Goal: Obtain resource: Download file/media

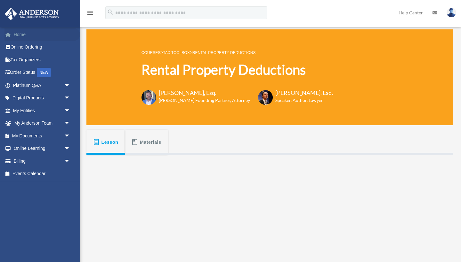
scroll to position [37, 0]
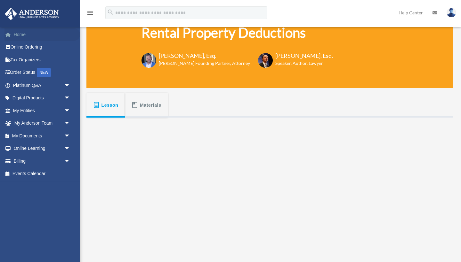
click at [30, 34] on link "Home" at bounding box center [41, 34] width 75 height 13
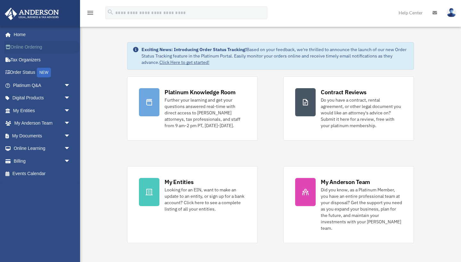
click at [28, 49] on link "Online Ordering" at bounding box center [41, 47] width 75 height 13
click at [68, 138] on span "arrow_drop_down" at bounding box center [70, 136] width 13 height 13
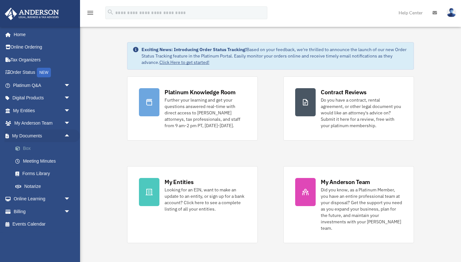
click at [47, 148] on link "Box" at bounding box center [44, 148] width 71 height 13
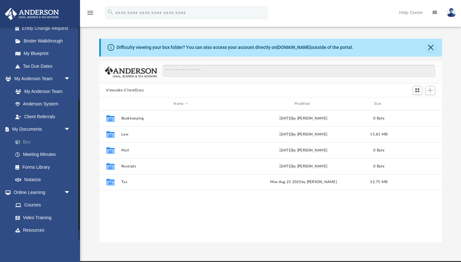
scroll to position [121, 0]
click at [44, 163] on link "Forms Library" at bounding box center [44, 167] width 71 height 13
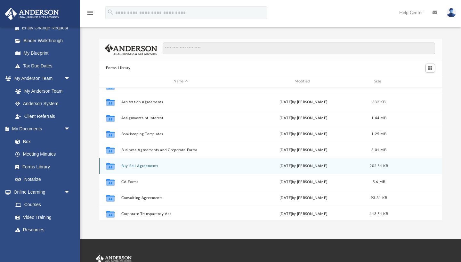
scroll to position [27, 0]
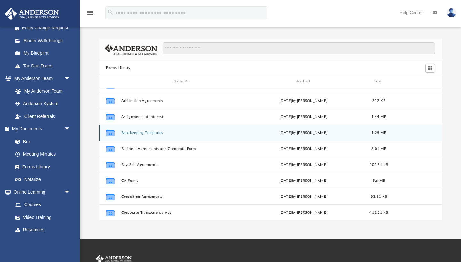
click at [139, 133] on button "Bookkeeping Templates" at bounding box center [181, 133] width 120 height 4
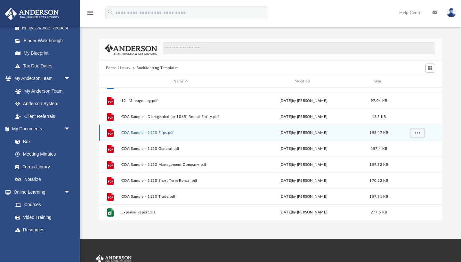
scroll to position [0, 0]
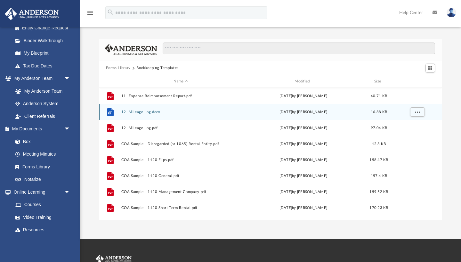
click at [138, 112] on button "12- Mileage Log.docx" at bounding box center [181, 112] width 120 height 4
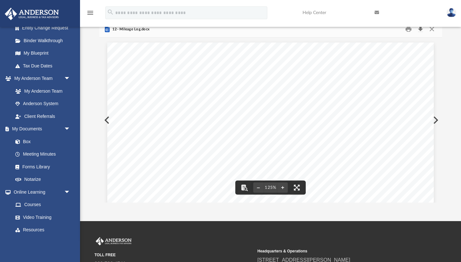
click at [423, 30] on button "Download" at bounding box center [421, 29] width 12 height 10
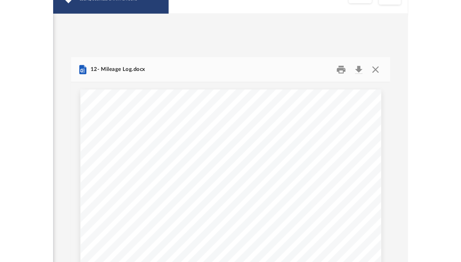
scroll to position [146, 217]
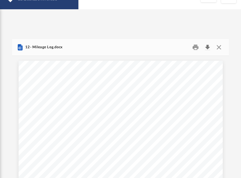
click at [209, 48] on button "Download" at bounding box center [208, 47] width 12 height 10
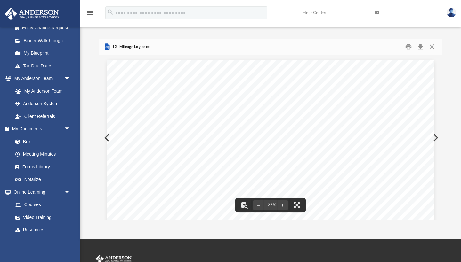
scroll to position [0, 0]
click at [432, 45] on button "Close" at bounding box center [432, 47] width 12 height 10
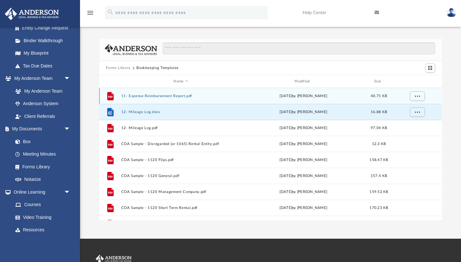
click at [178, 97] on button "11- Expense Reimbursement Report.pdf" at bounding box center [181, 96] width 120 height 4
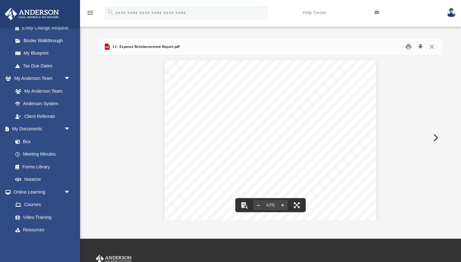
click at [423, 48] on button "Download" at bounding box center [421, 47] width 12 height 10
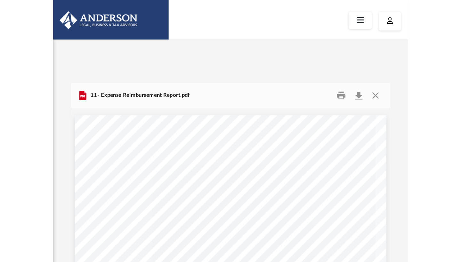
scroll to position [146, 343]
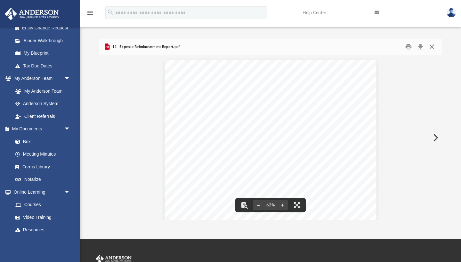
click at [432, 48] on button "Close" at bounding box center [432, 47] width 12 height 10
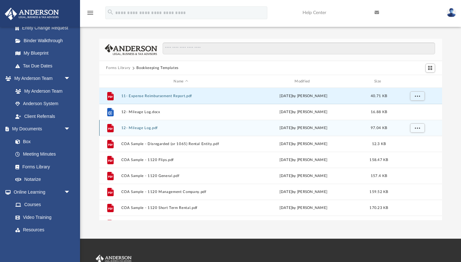
click at [163, 128] on button "12- Mileage Log.pdf" at bounding box center [181, 128] width 120 height 4
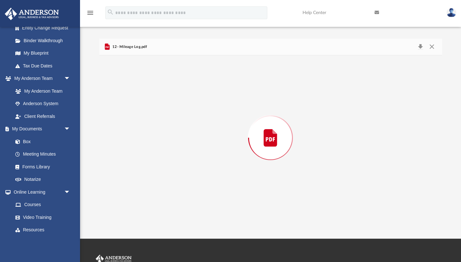
click at [163, 128] on div "Preview" at bounding box center [270, 137] width 343 height 165
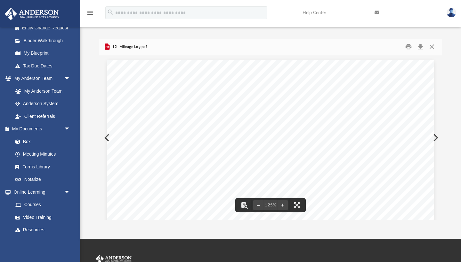
scroll to position [0, 0]
click at [432, 48] on button "Close" at bounding box center [432, 47] width 12 height 10
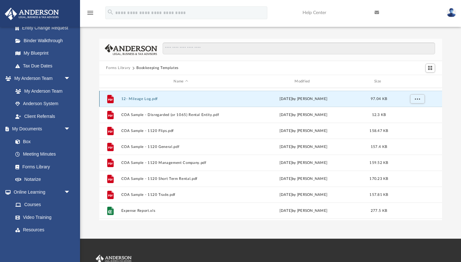
scroll to position [30, 0]
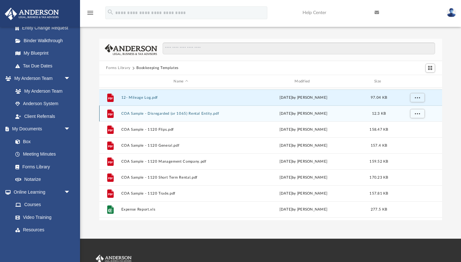
click at [174, 117] on div "File COA Sample - Disregarded (or 1065) Rental Entity.pdf Mon Jan 30 2023 by Ma…" at bounding box center [270, 114] width 343 height 16
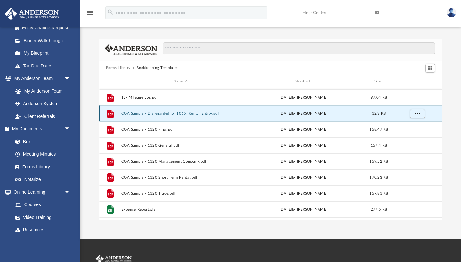
click at [179, 112] on button "COA Sample - Disregarded (or 1065) Rental Entity.pdf" at bounding box center [181, 114] width 120 height 4
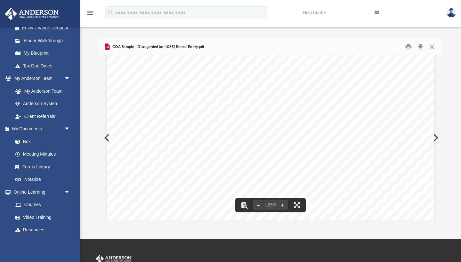
scroll to position [256, 0]
click at [437, 137] on button "Preview" at bounding box center [435, 138] width 14 height 18
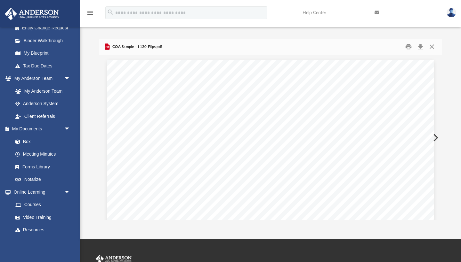
click at [437, 137] on button "Preview" at bounding box center [435, 138] width 14 height 18
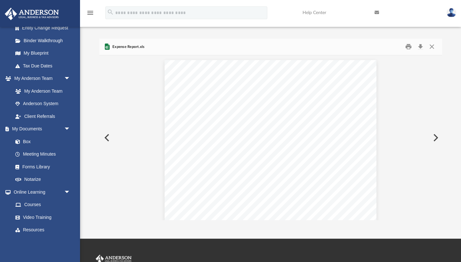
click at [437, 137] on button "Preview" at bounding box center [435, 138] width 14 height 18
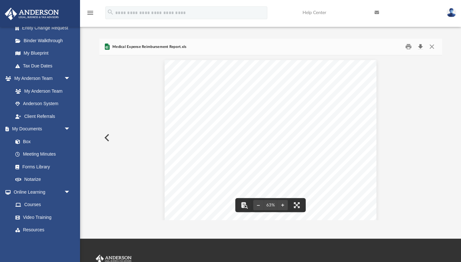
click at [420, 46] on button "Download" at bounding box center [421, 47] width 12 height 10
click at [103, 137] on button "Preview" at bounding box center [106, 138] width 14 height 18
click at [419, 46] on button "Download" at bounding box center [421, 47] width 12 height 10
click at [428, 49] on button "Close" at bounding box center [432, 47] width 12 height 10
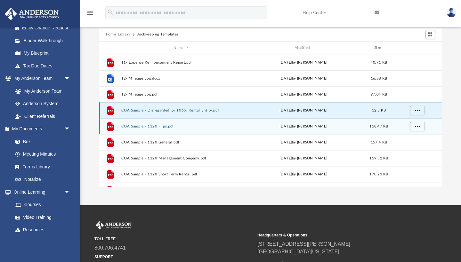
scroll to position [32, 0]
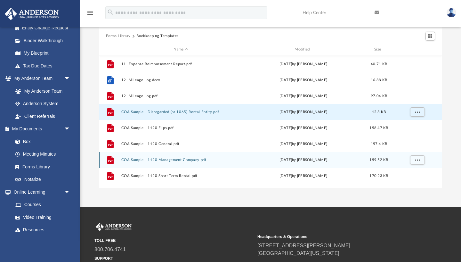
click at [178, 158] on button "COA Sample - 1120 Management Company.pdf" at bounding box center [181, 160] width 120 height 4
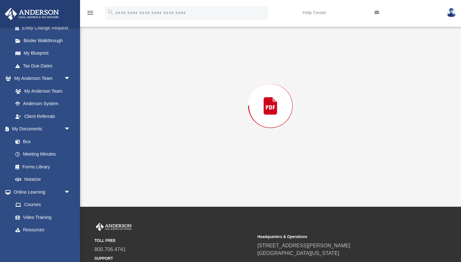
click at [178, 158] on div "Preview" at bounding box center [270, 105] width 343 height 165
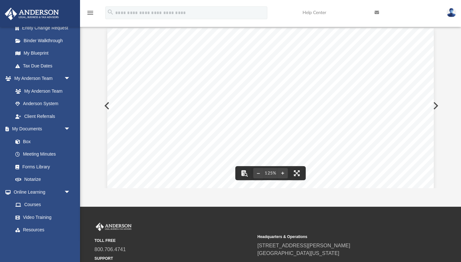
scroll to position [0, 0]
click at [104, 77] on div "Chart of Accounts (Sample) 1120 Management Company 1 Account Name QBD Type QBO …" at bounding box center [270, 239] width 343 height 432
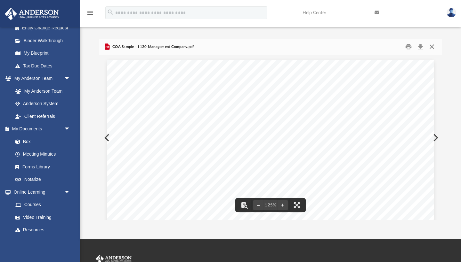
click at [431, 50] on button "Close" at bounding box center [432, 47] width 12 height 10
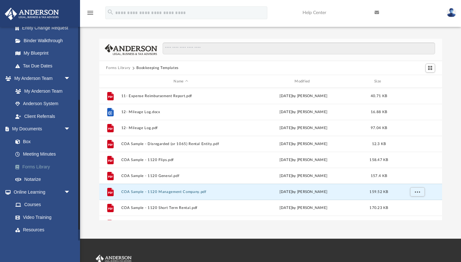
click at [47, 165] on link "Forms Library" at bounding box center [44, 167] width 71 height 13
click at [43, 166] on link "Forms Library" at bounding box center [44, 167] width 71 height 13
click at [121, 69] on button "Forms Library" at bounding box center [118, 68] width 24 height 6
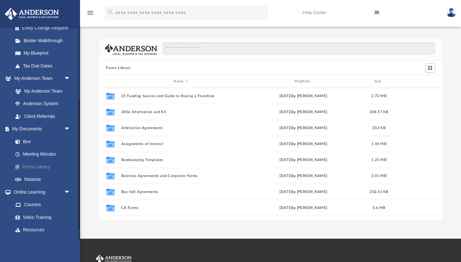
click at [41, 163] on link "Forms Library" at bounding box center [44, 167] width 71 height 13
click at [41, 124] on link "My Documents arrow_drop_down" at bounding box center [41, 129] width 75 height 13
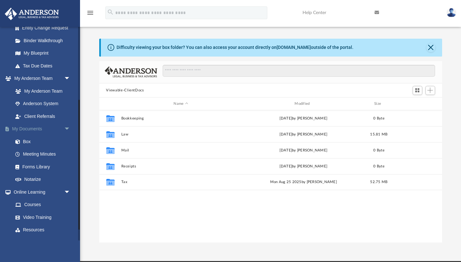
scroll to position [146, 343]
click at [39, 165] on link "Forms Library" at bounding box center [44, 167] width 71 height 13
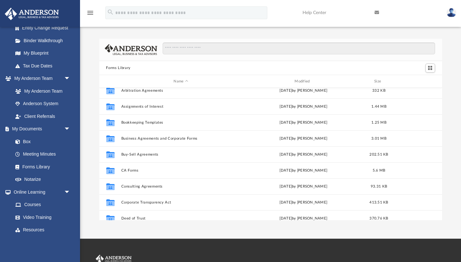
scroll to position [38, 0]
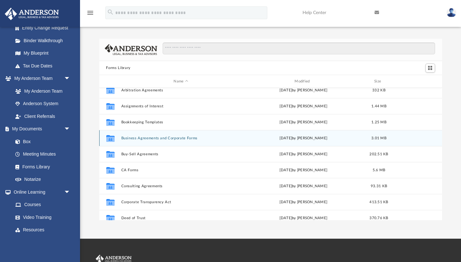
click at [178, 139] on button "Business Agreements and Corporate Forms" at bounding box center [181, 138] width 120 height 4
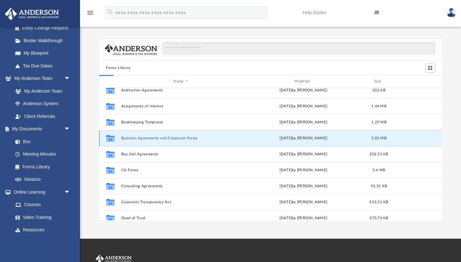
click at [178, 139] on button "Business Agreements and Corporate Forms" at bounding box center [181, 138] width 120 height 4
click at [149, 140] on div "Collaborated Folder Business Agreements and Corporate Forms Thu Jul 13 2023 by …" at bounding box center [270, 138] width 343 height 16
click at [137, 141] on div "Collaborated Folder Business Agreements and Corporate Forms Thu Jul 13 2023 by …" at bounding box center [270, 138] width 343 height 16
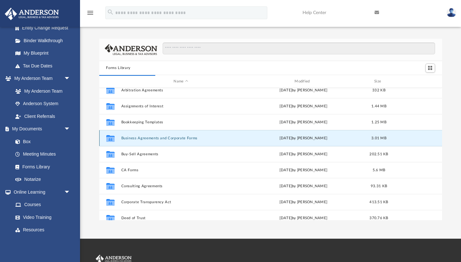
click at [137, 141] on div "Collaborated Folder Business Agreements and Corporate Forms Thu Jul 13 2023 by …" at bounding box center [270, 138] width 343 height 16
click at [137, 138] on button "Business Agreements and Corporate Forms" at bounding box center [181, 138] width 120 height 4
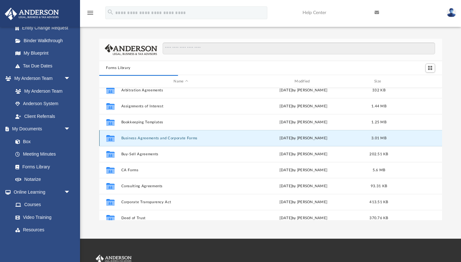
click at [111, 140] on icon "grid" at bounding box center [110, 138] width 8 height 7
click at [134, 138] on button "Business Agreements and Corporate Forms" at bounding box center [181, 138] width 120 height 4
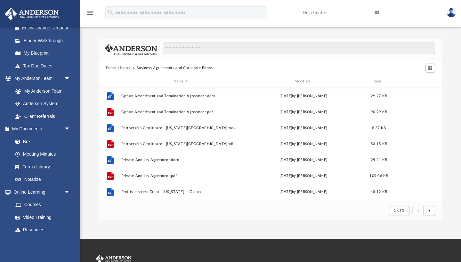
scroll to position [623, 0]
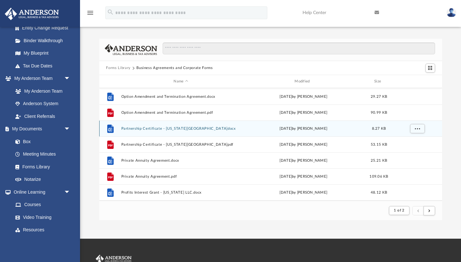
click at [147, 129] on button "Partnership Certificate - Illinois.docx" at bounding box center [181, 129] width 120 height 4
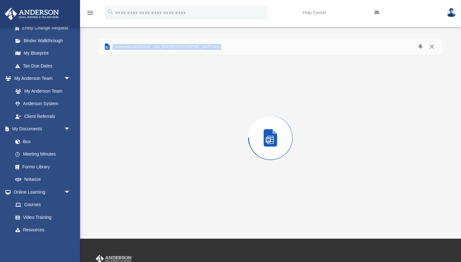
click at [147, 129] on div "Preview" at bounding box center [270, 137] width 343 height 165
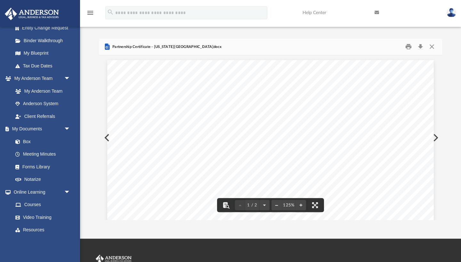
scroll to position [0, 0]
click at [433, 47] on button "Close" at bounding box center [432, 47] width 12 height 10
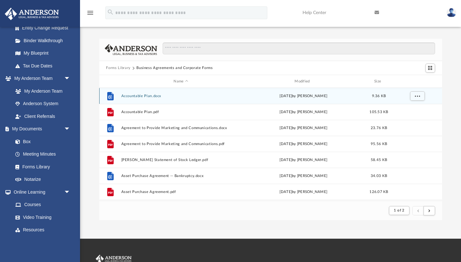
click at [140, 98] on div "File Accountable Plan.docx Tue Nov 15 2022 by Mary Acree 9.36 KB" at bounding box center [270, 96] width 343 height 16
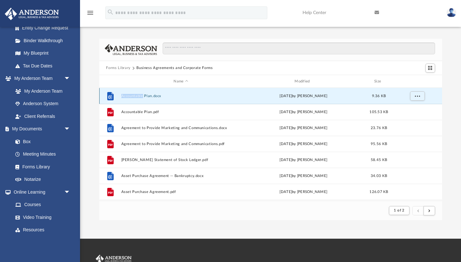
click at [140, 98] on div "File Accountable Plan.docx Tue Nov 15 2022 by Mary Acree 9.36 KB" at bounding box center [270, 96] width 343 height 16
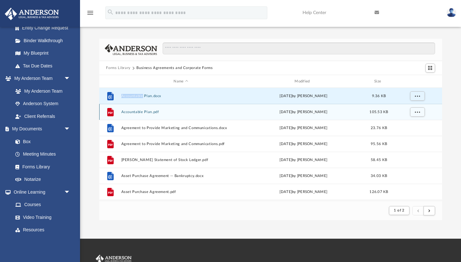
click at [143, 110] on button "Accountable Plan.pdf" at bounding box center [181, 112] width 120 height 4
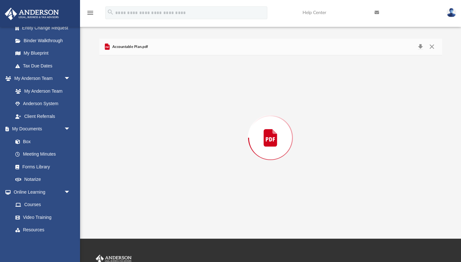
click at [143, 110] on div "Preview" at bounding box center [270, 137] width 343 height 165
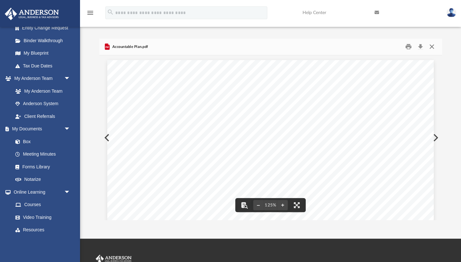
click at [435, 47] on button "Close" at bounding box center [432, 47] width 12 height 10
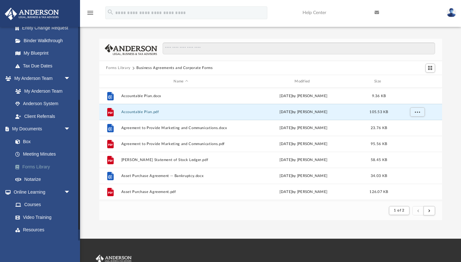
click at [44, 166] on link "Forms Library" at bounding box center [44, 167] width 71 height 13
click at [43, 166] on link "Forms Library" at bounding box center [44, 167] width 71 height 13
click at [36, 125] on link "My Documents arrow_drop_down" at bounding box center [41, 129] width 75 height 13
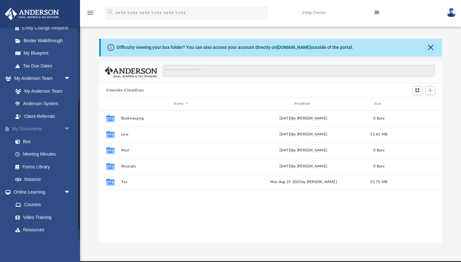
scroll to position [146, 343]
click at [35, 165] on link "Forms Library" at bounding box center [44, 167] width 71 height 13
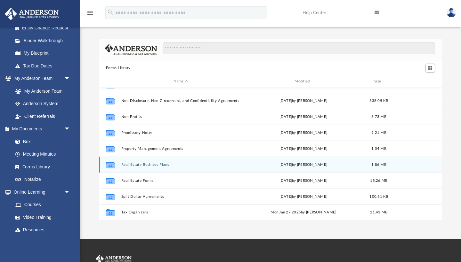
scroll to position [347, 0]
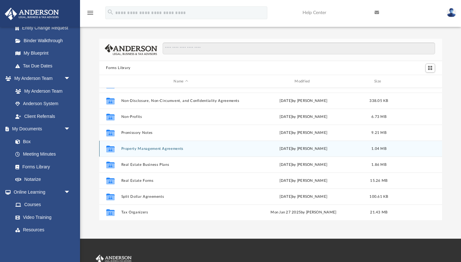
click at [159, 150] on button "Property Management Agreements" at bounding box center [181, 149] width 120 height 4
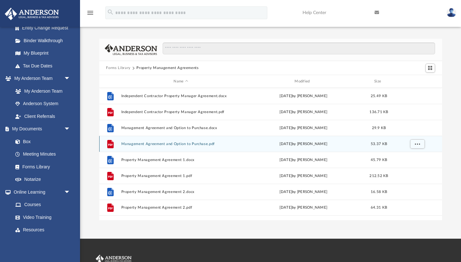
scroll to position [0, 0]
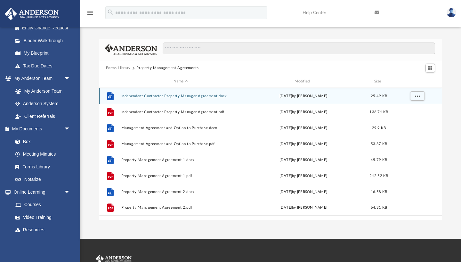
click at [164, 96] on button "Independent Contractor Property Manager Agreement.docx" at bounding box center [181, 96] width 120 height 4
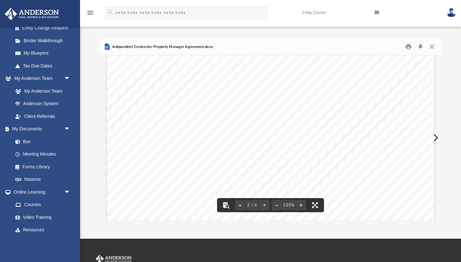
scroll to position [680, 0]
click at [433, 47] on button "Close" at bounding box center [432, 47] width 12 height 10
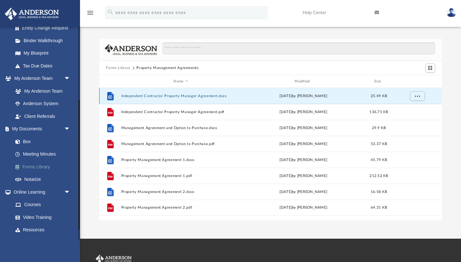
scroll to position [0, 0]
click at [40, 166] on link "Forms Library" at bounding box center [44, 167] width 71 height 13
click at [38, 163] on link "Forms Library" at bounding box center [44, 167] width 71 height 13
click at [121, 68] on button "Forms Library" at bounding box center [118, 68] width 24 height 6
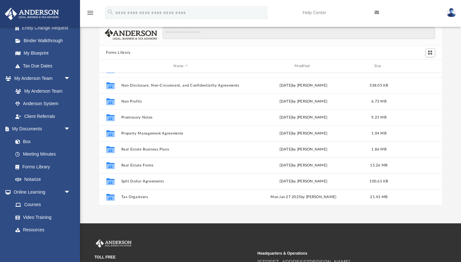
scroll to position [347, 0]
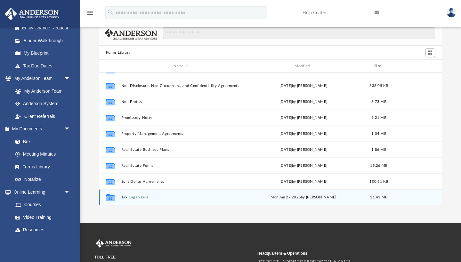
click at [131, 199] on button "Tax Organizers" at bounding box center [181, 198] width 120 height 4
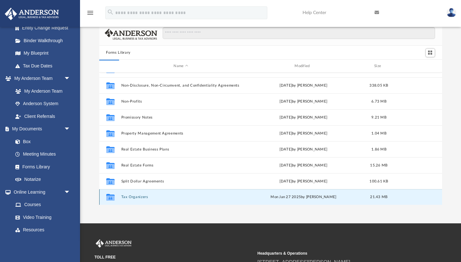
scroll to position [0, 0]
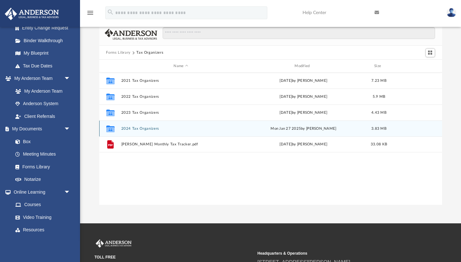
click at [144, 128] on button "2024 Tax Organizers" at bounding box center [181, 129] width 120 height 4
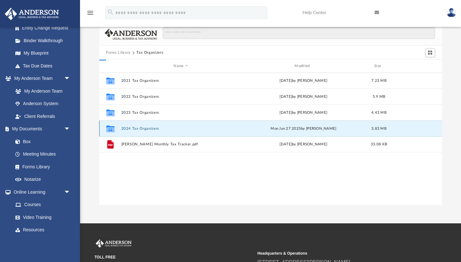
click at [144, 128] on button "2024 Tax Organizers" at bounding box center [181, 129] width 120 height 4
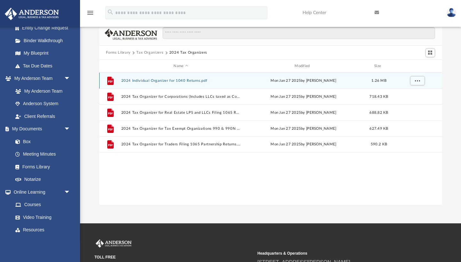
click at [150, 82] on button "2024 Individual Organizer for 1040 Returns.pdf" at bounding box center [181, 81] width 120 height 4
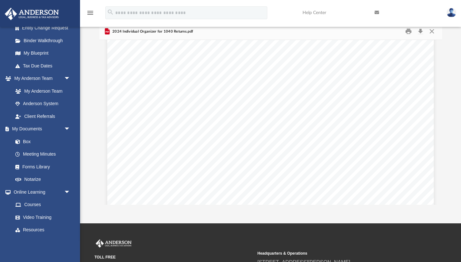
scroll to position [5859, 0]
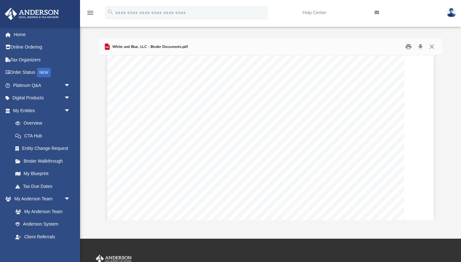
scroll to position [2591, 1]
